Goal: Task Accomplishment & Management: Complete application form

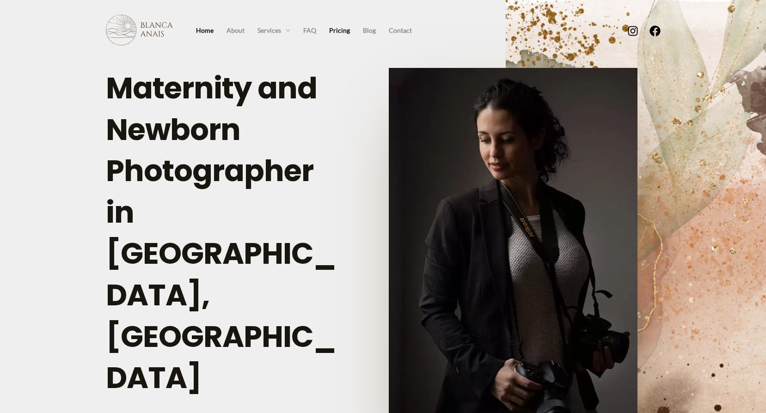
click at [342, 32] on link "Pricing" at bounding box center [340, 31] width 34 height 14
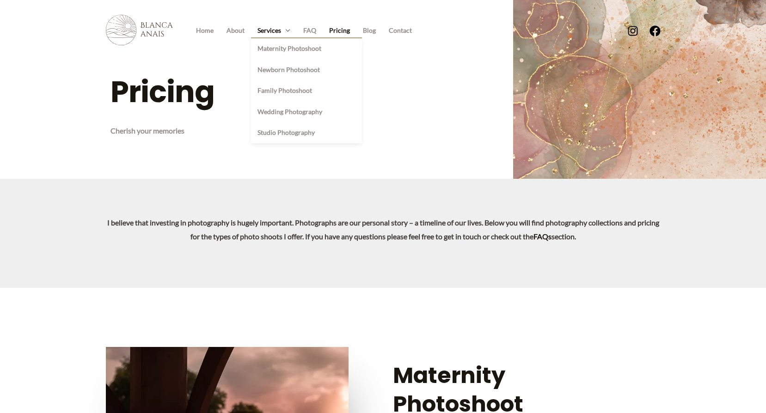
click at [278, 30] on link "Services" at bounding box center [274, 31] width 46 height 14
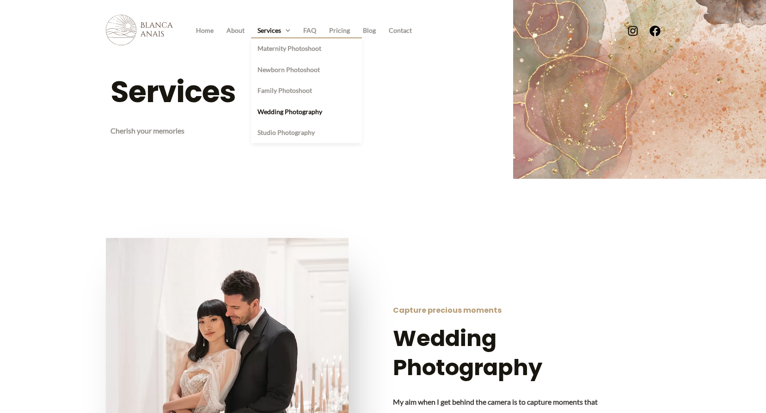
click at [281, 115] on link "Wedding Photography" at bounding box center [306, 111] width 111 height 21
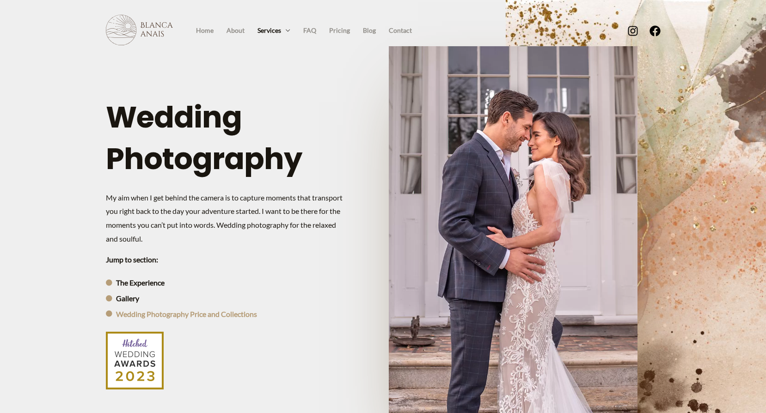
click at [178, 312] on span "Wedding Photography Price and Collections" at bounding box center [185, 314] width 143 height 14
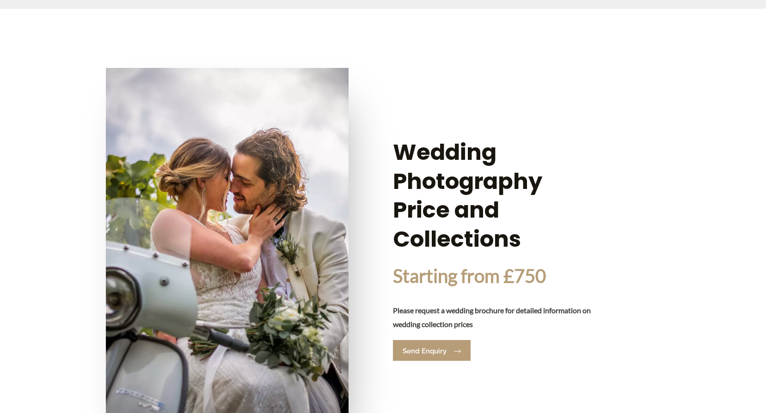
scroll to position [1944, 0]
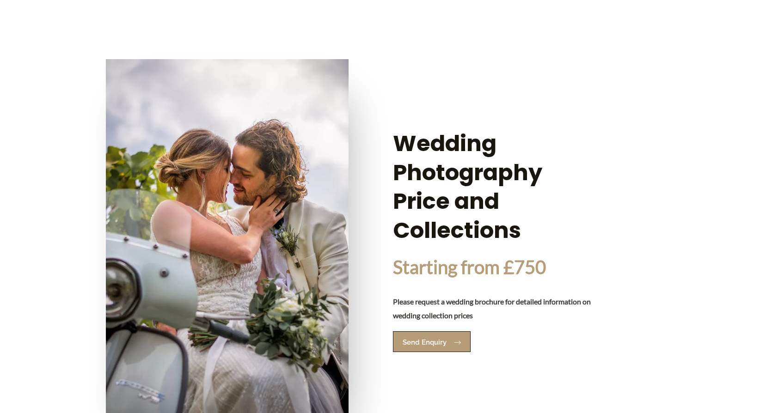
click at [445, 339] on span "Send Enquiry" at bounding box center [425, 342] width 44 height 7
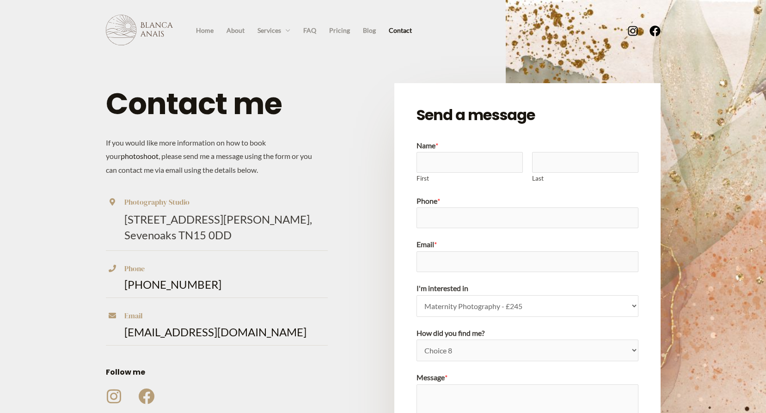
click at [459, 302] on select "Maternity Photography - £245 Newborn Photography - £345 Maternity + Newborn - £…" at bounding box center [528, 306] width 222 height 22
